Goal: Navigation & Orientation: Go to known website

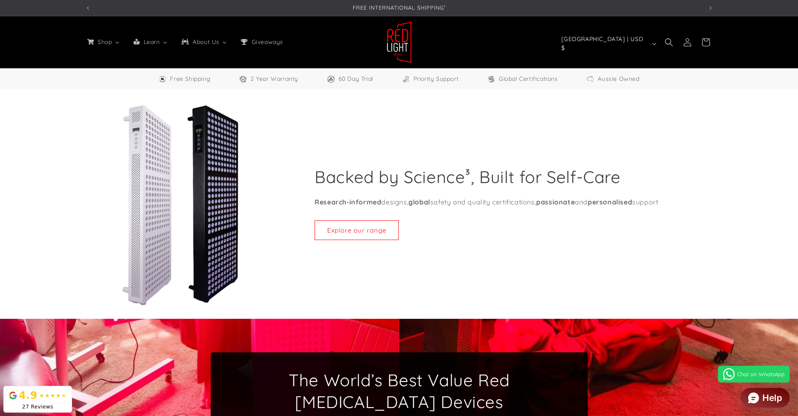
select select "**"
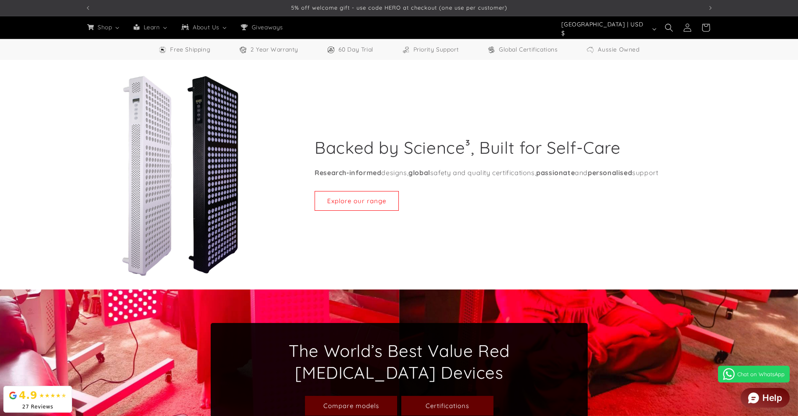
scroll to position [0, 1853]
